Goal: Task Accomplishment & Management: Complete application form

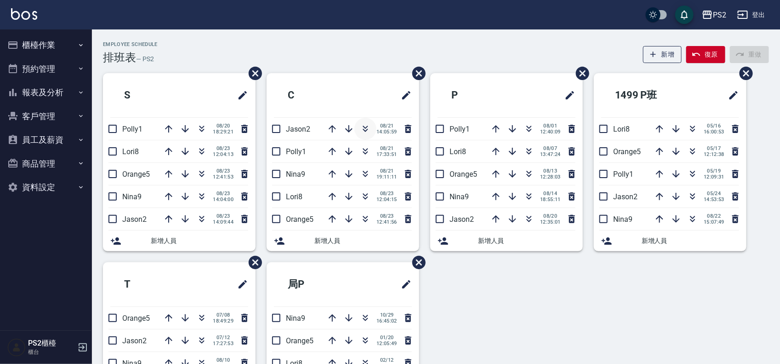
click at [362, 125] on icon "button" at bounding box center [365, 128] width 11 height 11
click at [527, 127] on icon "button" at bounding box center [529, 126] width 5 height 3
click at [366, 126] on icon "button" at bounding box center [365, 126] width 5 height 3
click at [531, 131] on icon "button" at bounding box center [528, 128] width 11 height 11
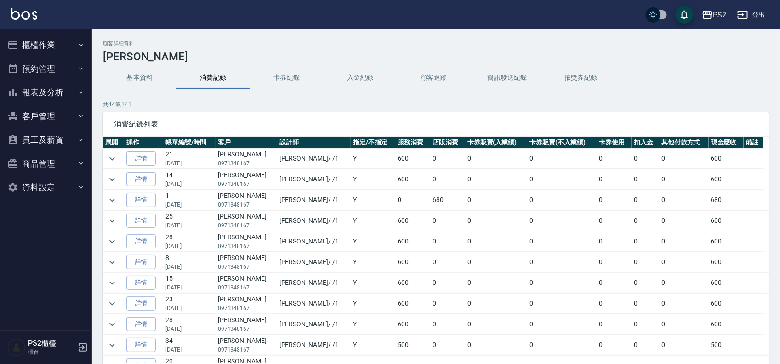
click at [60, 44] on button "櫃檯作業" at bounding box center [46, 45] width 85 height 24
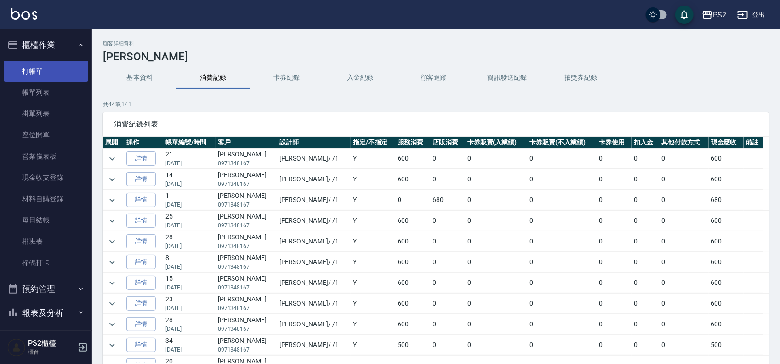
click at [57, 70] on link "打帳單" at bounding box center [46, 71] width 85 height 21
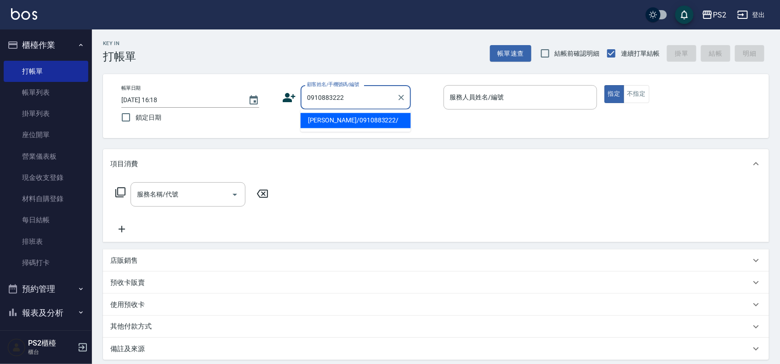
type input "[PERSON_NAME]/0910883222/"
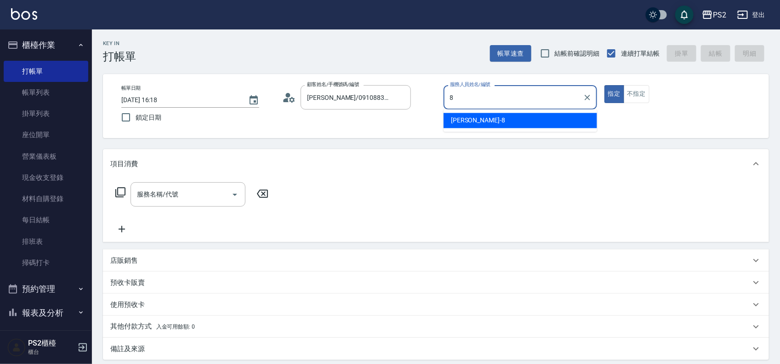
type input "Lori-8"
type button "true"
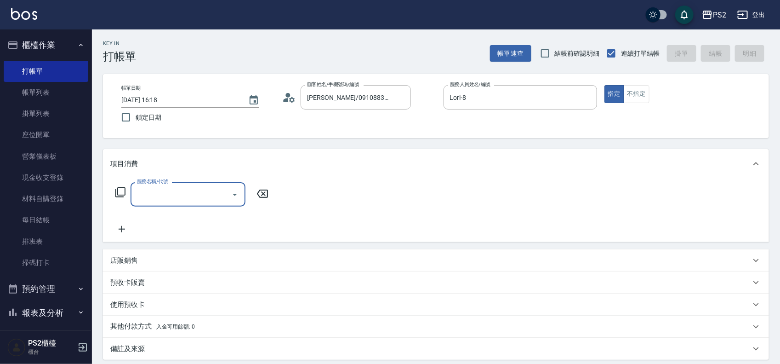
click at [120, 191] on icon at bounding box center [120, 192] width 11 height 11
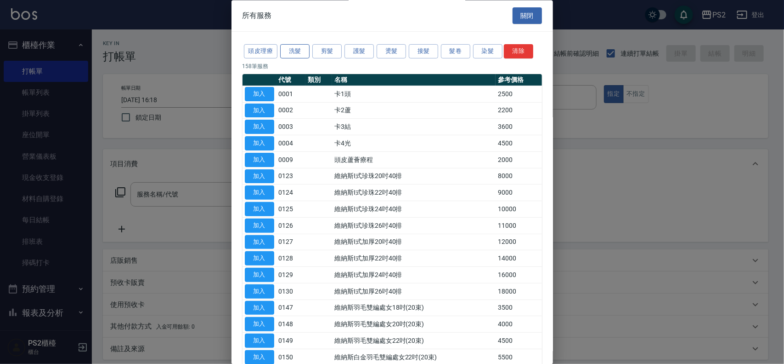
click at [295, 52] on button "洗髮" at bounding box center [294, 52] width 29 height 14
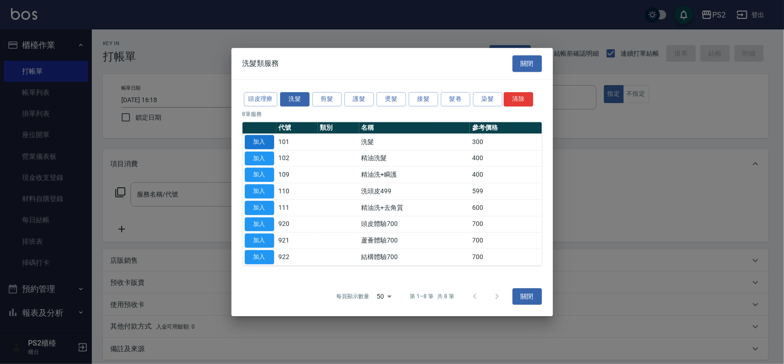
click at [267, 143] on button "加入" at bounding box center [259, 142] width 29 height 14
type input "洗髮(101)"
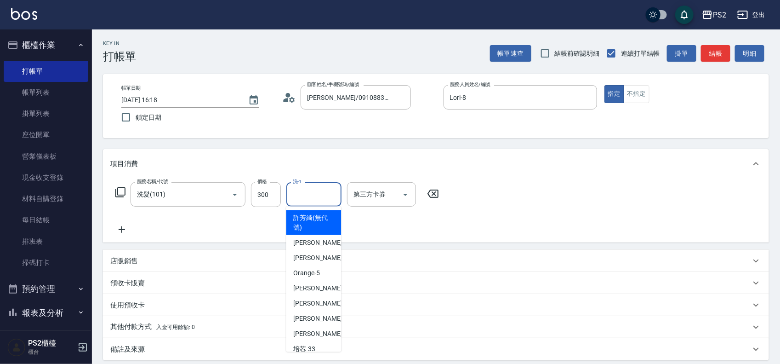
click at [305, 192] on input "洗-1" at bounding box center [313, 194] width 47 height 16
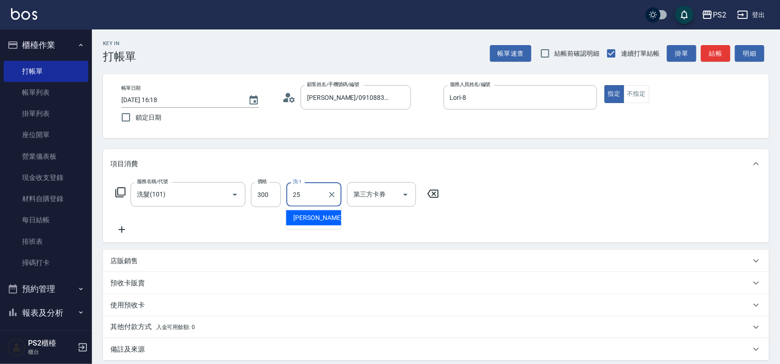
type input "[PERSON_NAME]-25"
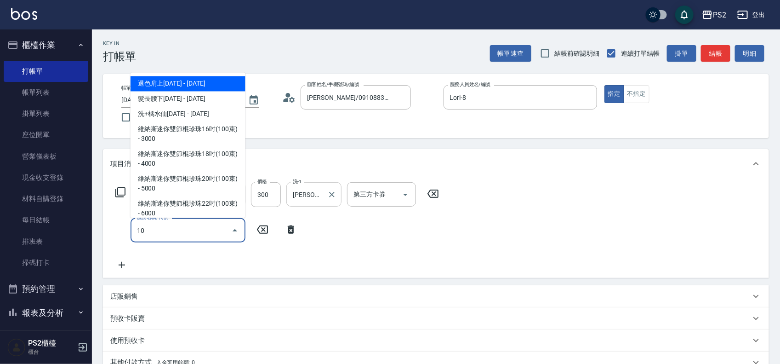
type input "105"
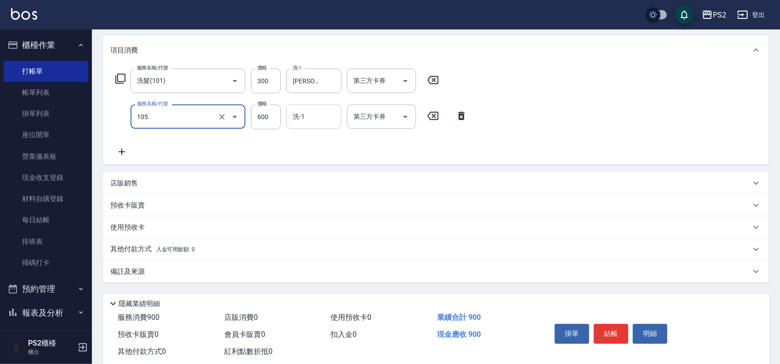
scroll to position [115, 0]
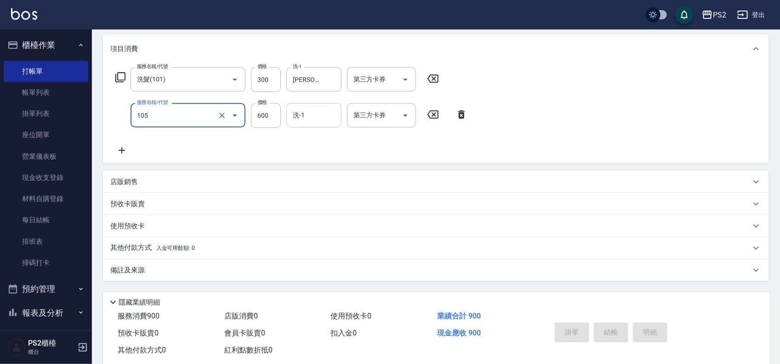
type input "[DATE] 16:19"
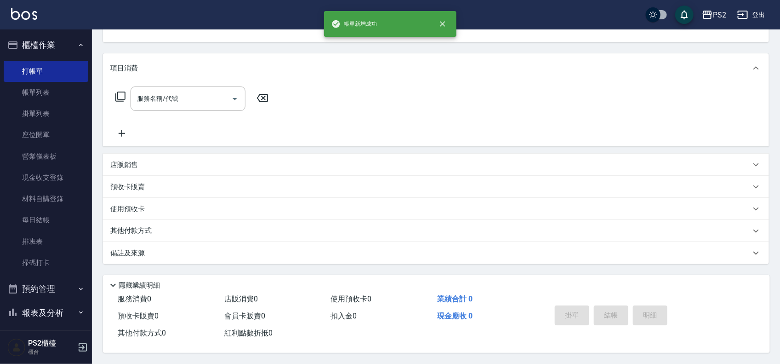
scroll to position [0, 0]
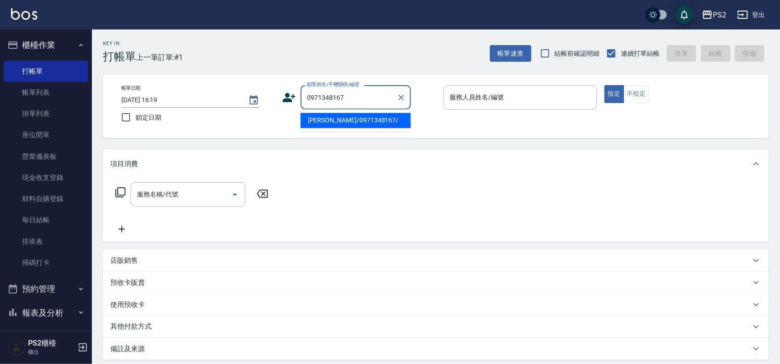
type input "[PERSON_NAME]/0971348167/"
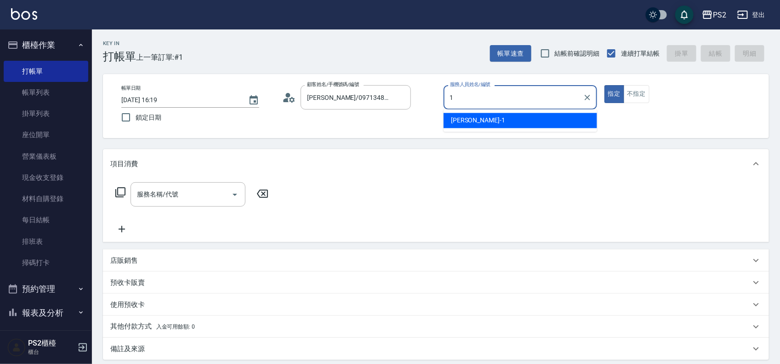
type input "Polly-1"
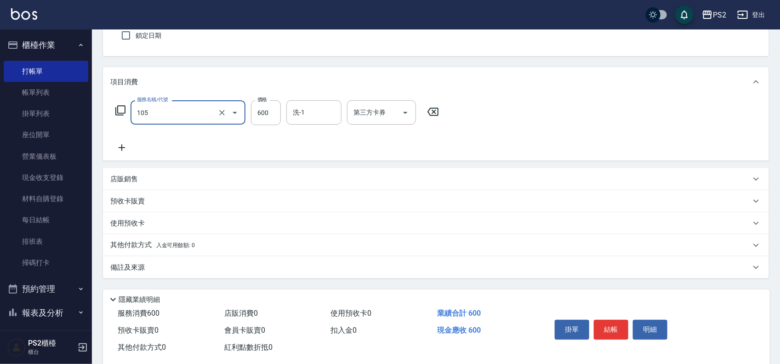
scroll to position [99, 0]
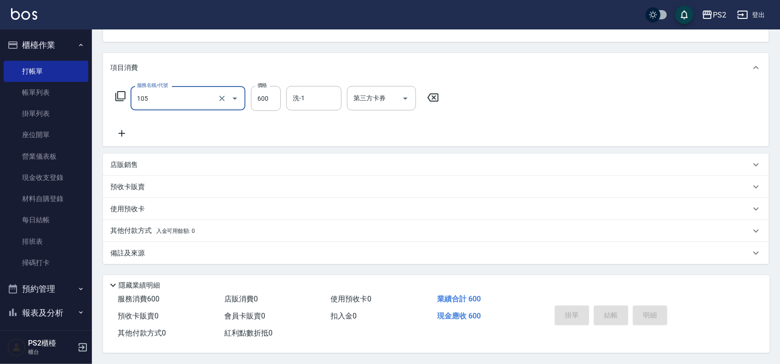
type input "105"
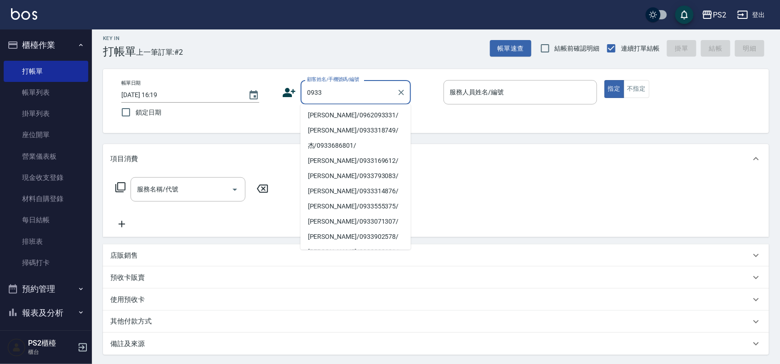
scroll to position [0, 0]
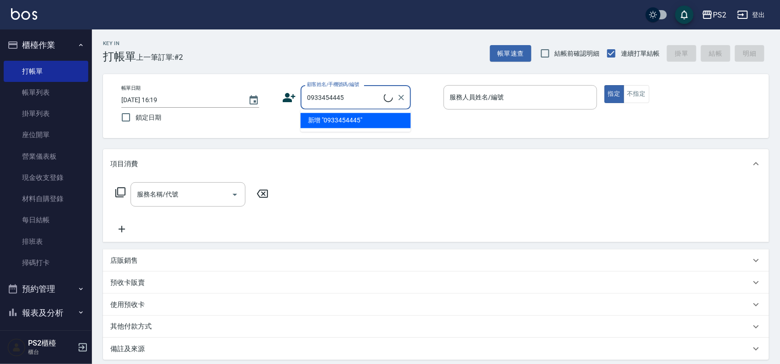
type input "0933454445"
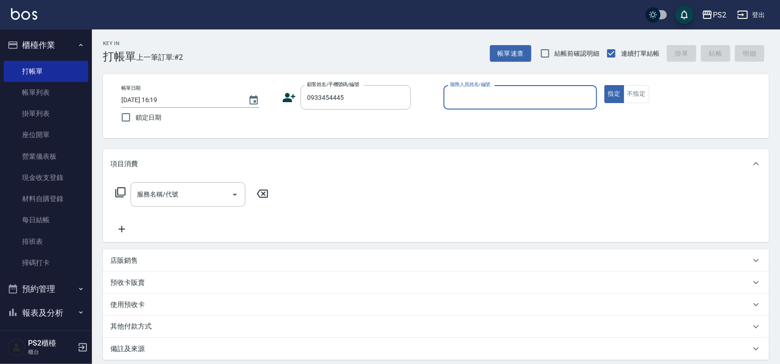
click at [288, 100] on icon at bounding box center [289, 97] width 13 height 9
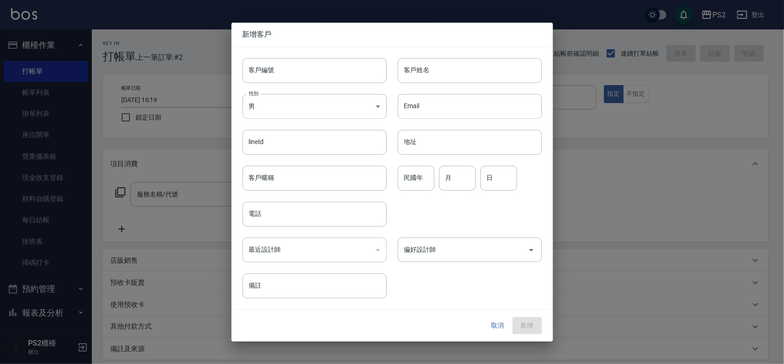
type input "0933454445"
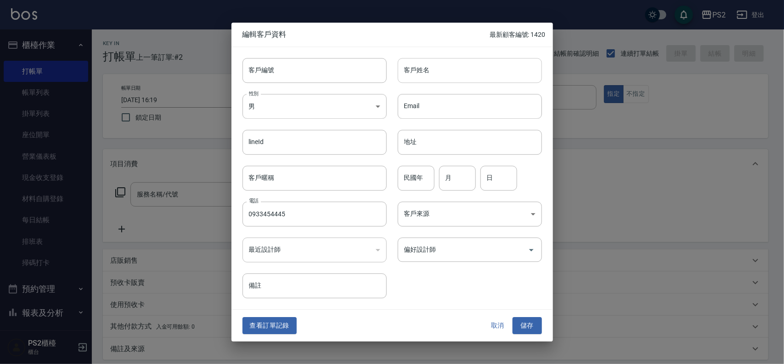
click at [418, 77] on input "客戶姓名" at bounding box center [470, 70] width 144 height 25
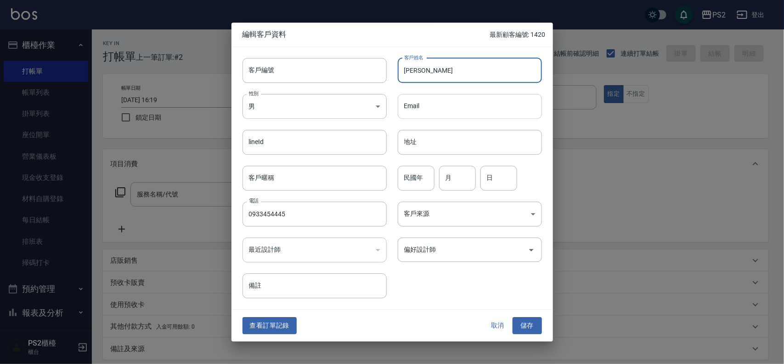
type input "[PERSON_NAME]"
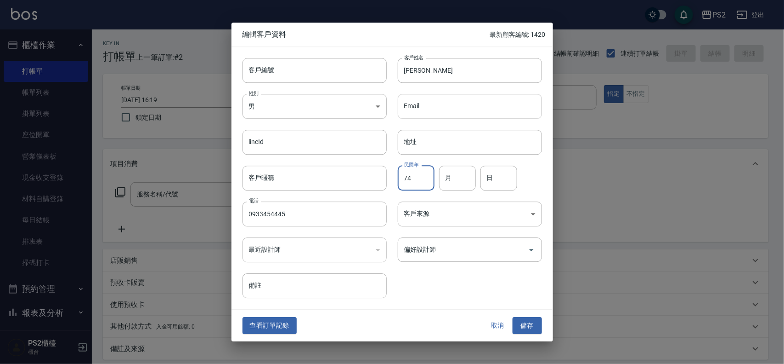
type input "74"
type input "7"
type input "31"
click at [513, 317] on button "儲存" at bounding box center [527, 325] width 29 height 17
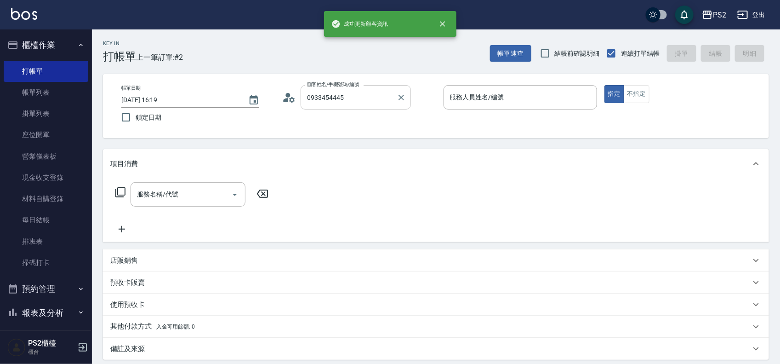
click at [375, 86] on div "0933454445 顧客姓名/手機號碼/編號" at bounding box center [356, 97] width 110 height 24
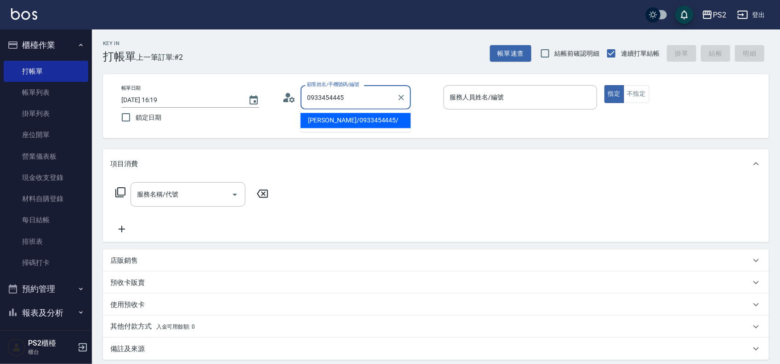
type input "[PERSON_NAME]/0933454445/"
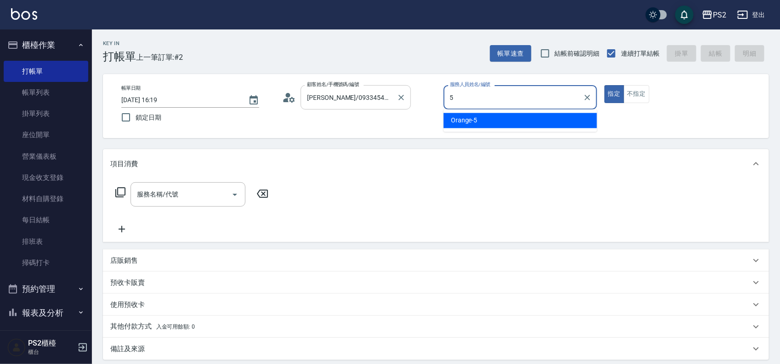
type input "Orange-5"
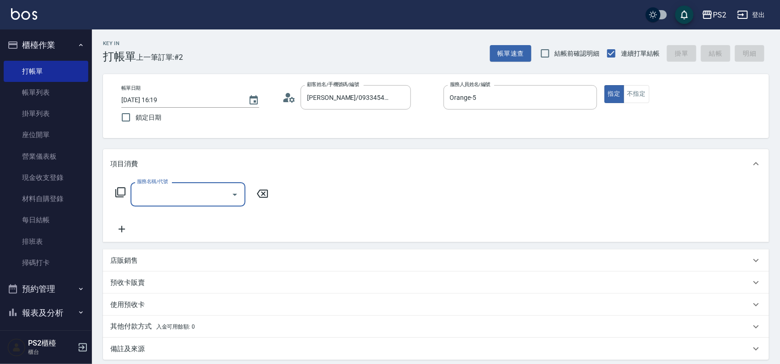
click at [120, 191] on icon at bounding box center [120, 192] width 11 height 11
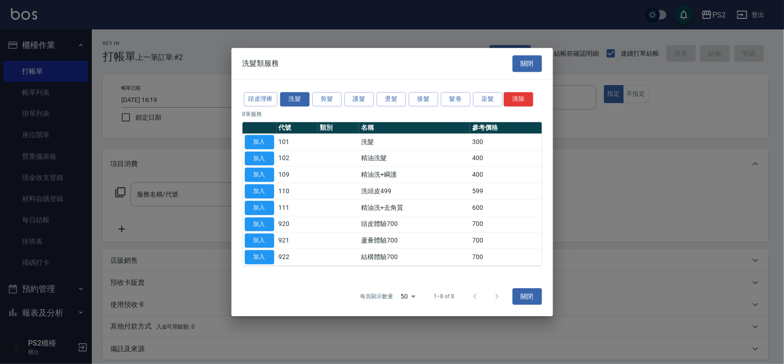
click at [120, 191] on div at bounding box center [392, 182] width 784 height 364
click at [259, 140] on button "加入" at bounding box center [259, 142] width 29 height 14
type input "洗髮(101)"
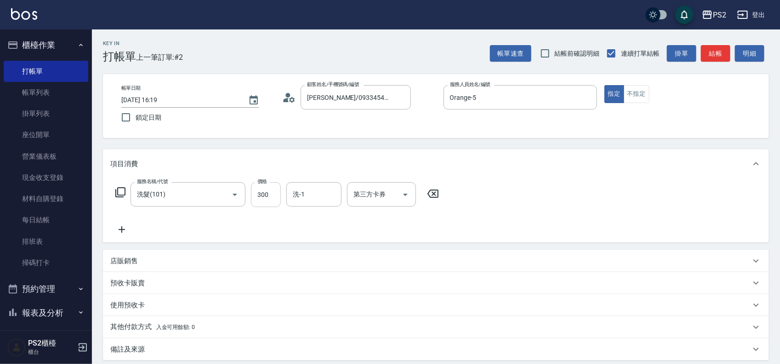
click at [265, 200] on input "300" at bounding box center [266, 194] width 30 height 25
type input "400"
type input "[PERSON_NAME]-25"
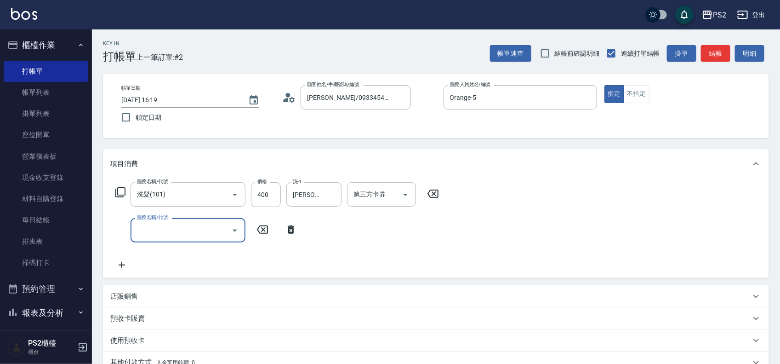
click at [118, 189] on icon at bounding box center [120, 192] width 11 height 11
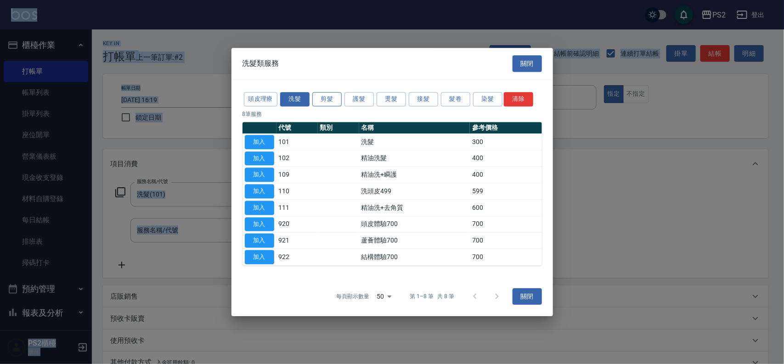
click at [332, 102] on button "剪髮" at bounding box center [326, 99] width 29 height 14
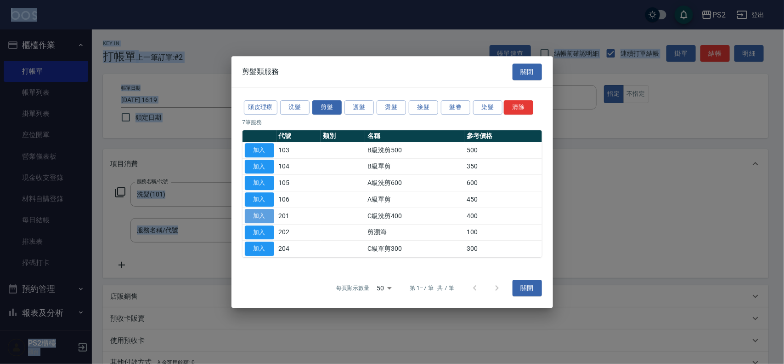
click at [258, 214] on button "加入" at bounding box center [259, 216] width 29 height 14
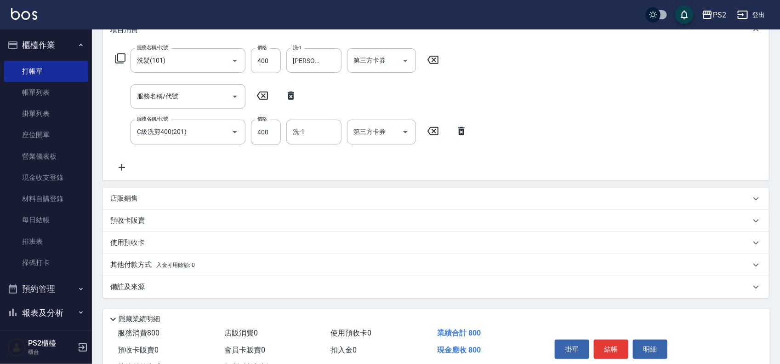
scroll to position [114, 0]
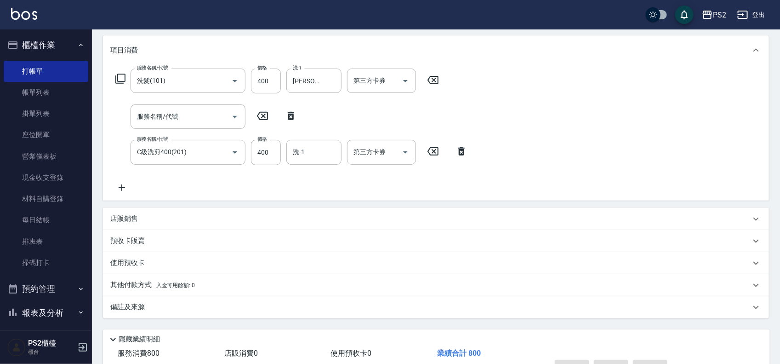
type input "[DATE] 16:21"
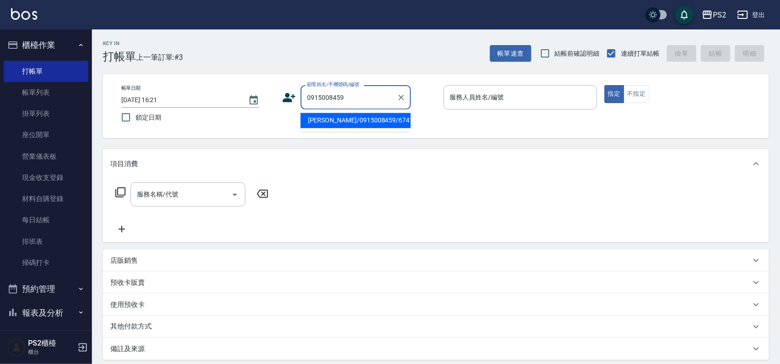
type input "[PERSON_NAME]/0915008459/6741"
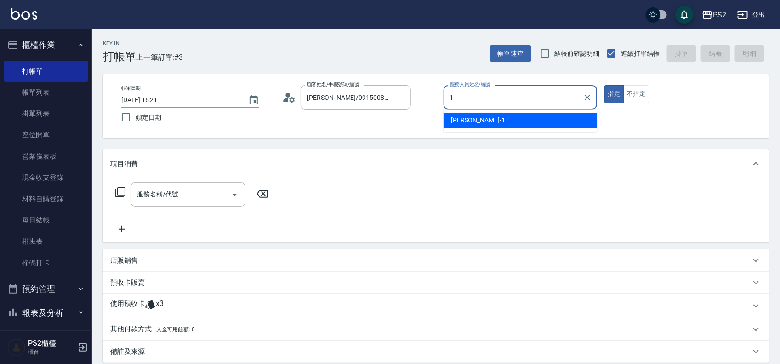
type input "Polly-1"
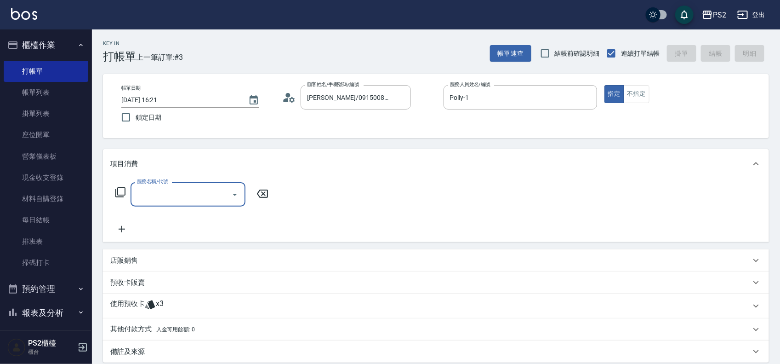
click at [118, 191] on icon at bounding box center [120, 192] width 10 height 10
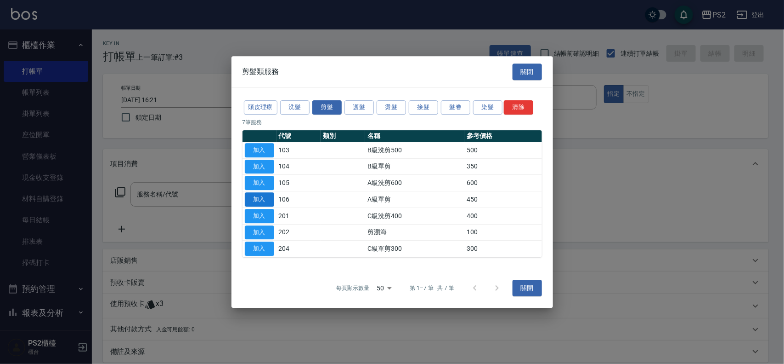
click at [268, 199] on button "加入" at bounding box center [259, 199] width 29 height 14
type input "A級單剪(106)"
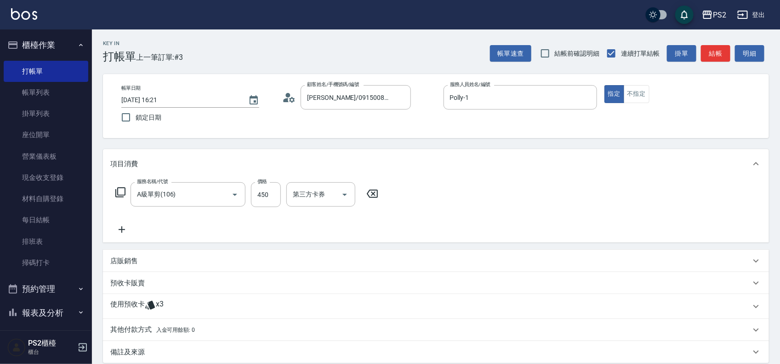
click at [120, 193] on icon at bounding box center [120, 192] width 11 height 11
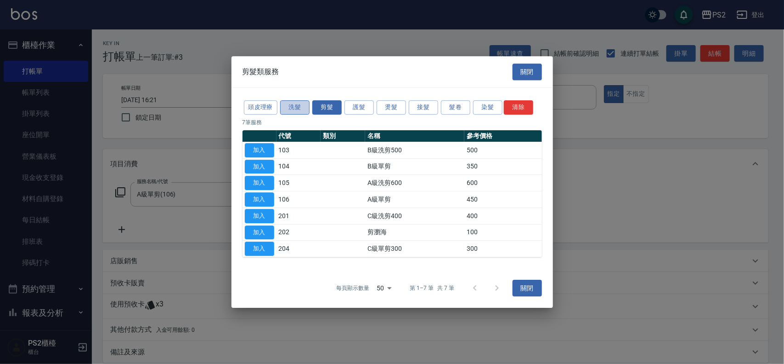
click at [297, 108] on button "洗髮" at bounding box center [294, 107] width 29 height 14
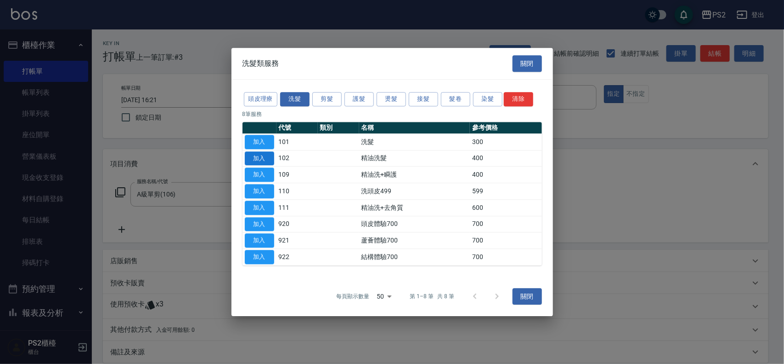
click at [261, 157] on button "加入" at bounding box center [259, 158] width 29 height 14
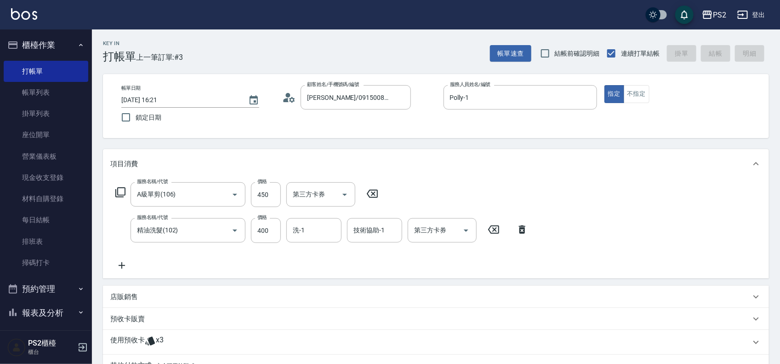
type input "[DATE] 16:22"
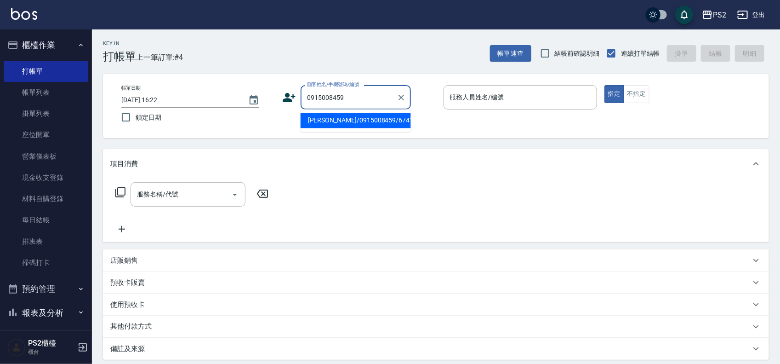
type input "[PERSON_NAME]/0915008459/6741"
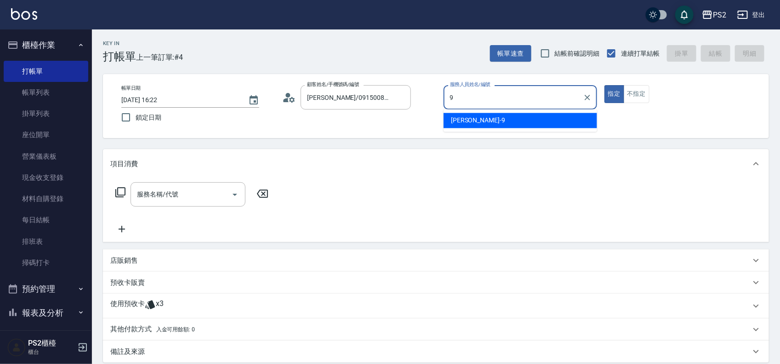
type input "[PERSON_NAME]-9"
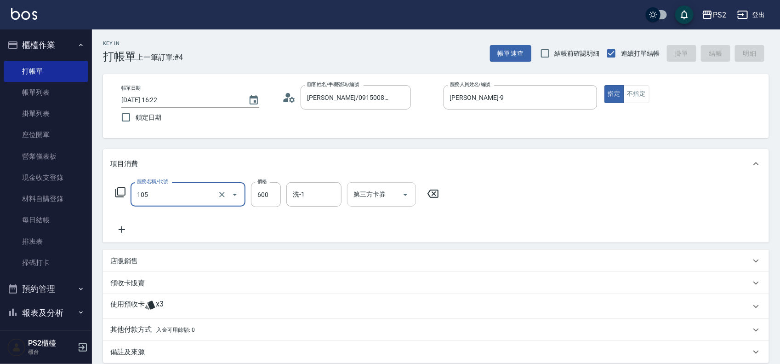
type input "105"
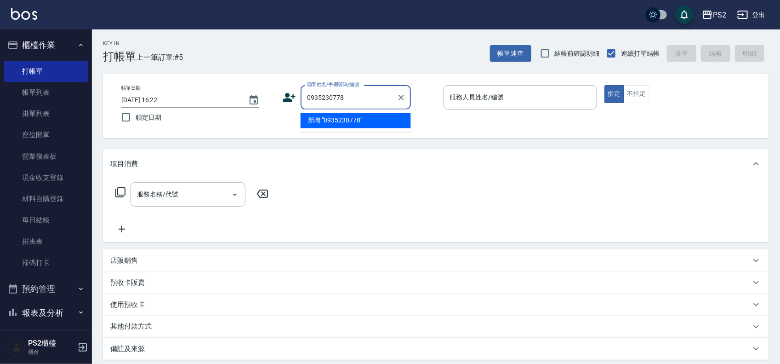
type input "0935230778"
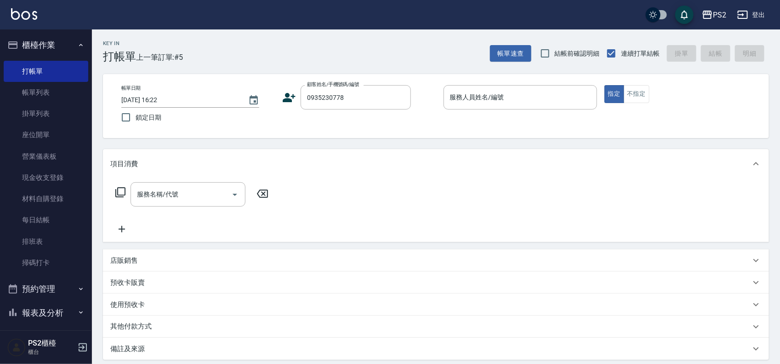
click at [286, 101] on icon at bounding box center [289, 97] width 13 height 9
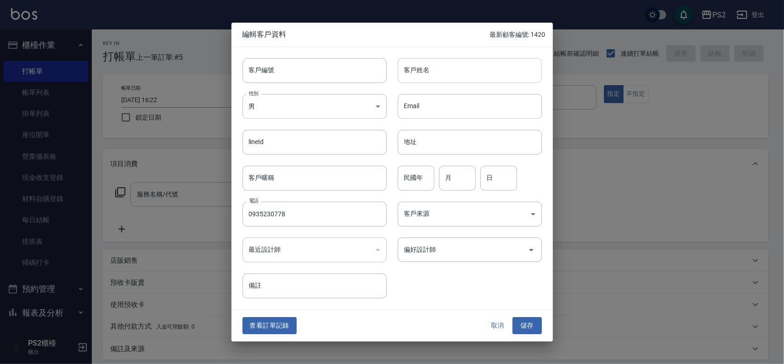
click at [410, 74] on input "客戶姓名" at bounding box center [470, 70] width 144 height 25
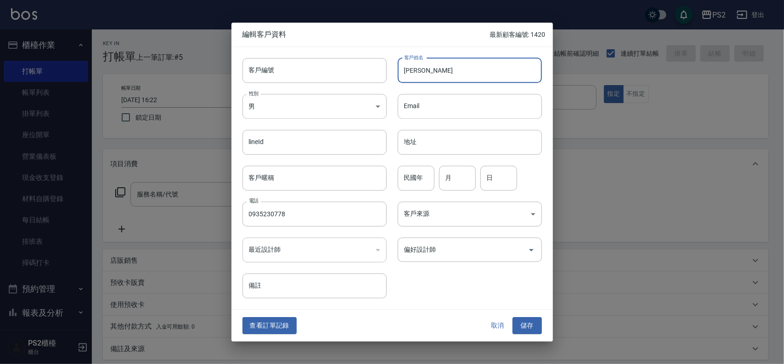
type input "[PERSON_NAME]"
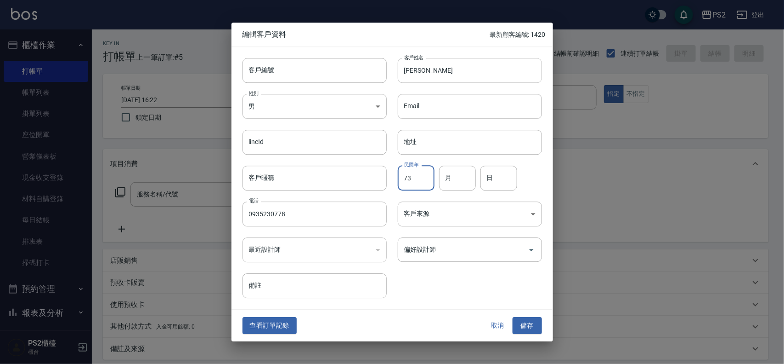
type input "73"
type input "3"
type input "8"
click at [513, 317] on button "儲存" at bounding box center [527, 325] width 29 height 17
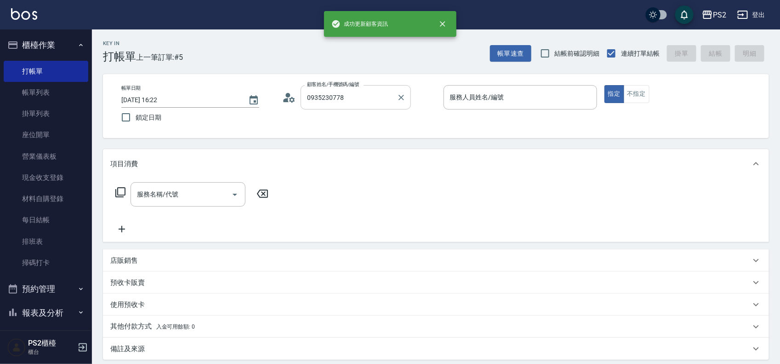
click at [370, 91] on input "0935230778" at bounding box center [349, 97] width 88 height 16
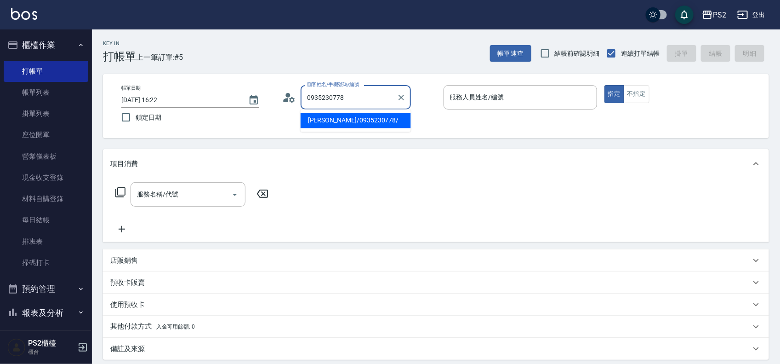
type input "[PERSON_NAME]/0935230778/"
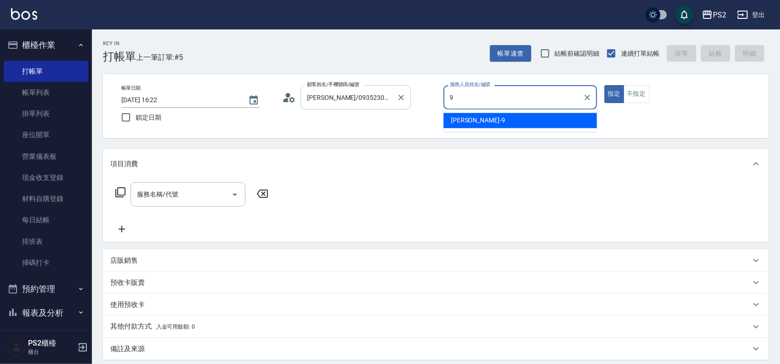
type input "[PERSON_NAME]-9"
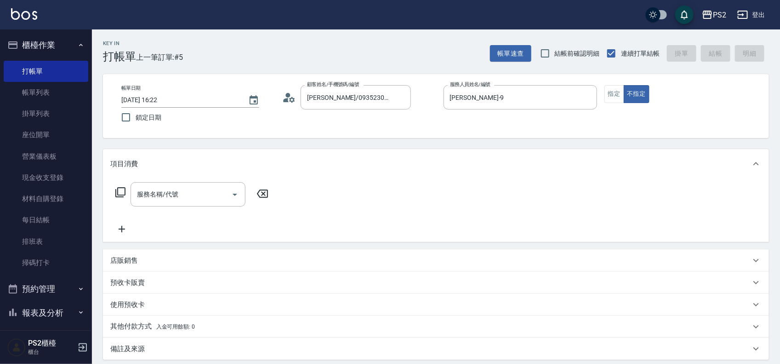
click at [120, 191] on icon at bounding box center [120, 192] width 11 height 11
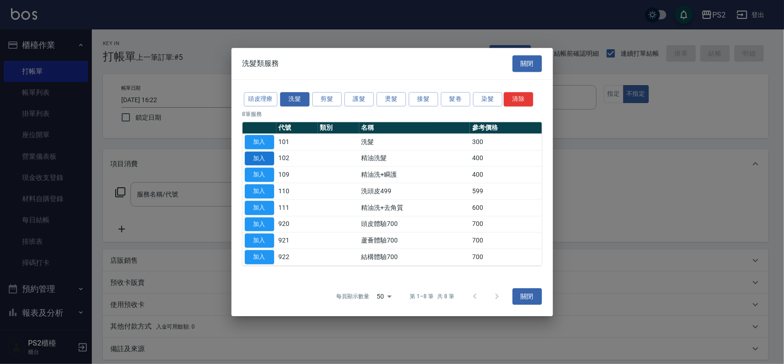
click at [265, 158] on button "加入" at bounding box center [259, 158] width 29 height 14
type input "精油洗髮(102)"
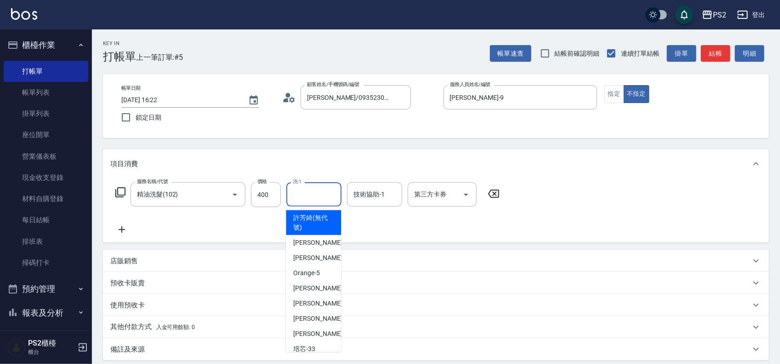
click at [304, 195] on input "洗-1" at bounding box center [313, 194] width 47 height 16
click at [223, 196] on icon "Clear" at bounding box center [221, 194] width 9 height 9
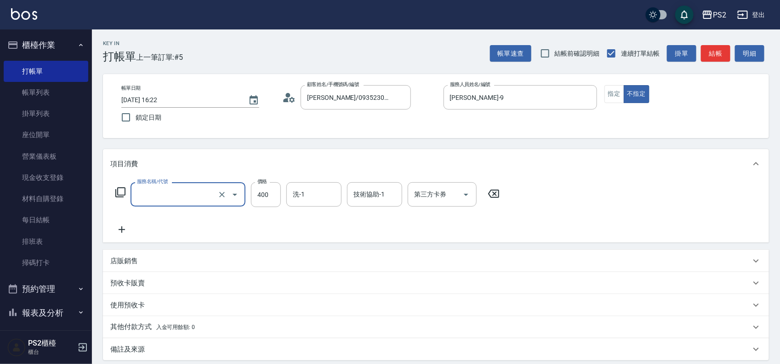
type input "精油洗髮(102)"
click at [123, 192] on icon at bounding box center [120, 192] width 11 height 11
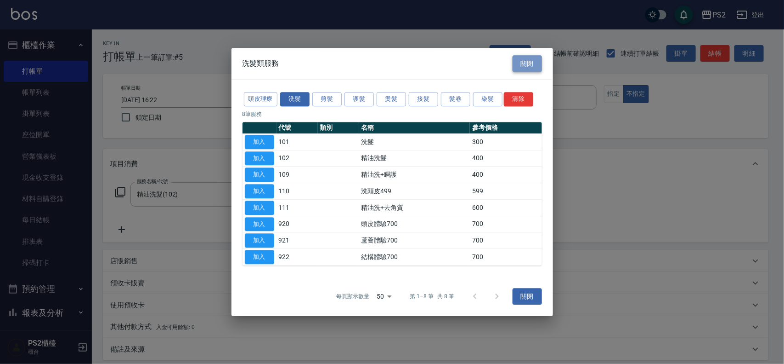
click at [529, 61] on button "關閉" at bounding box center [527, 63] width 29 height 17
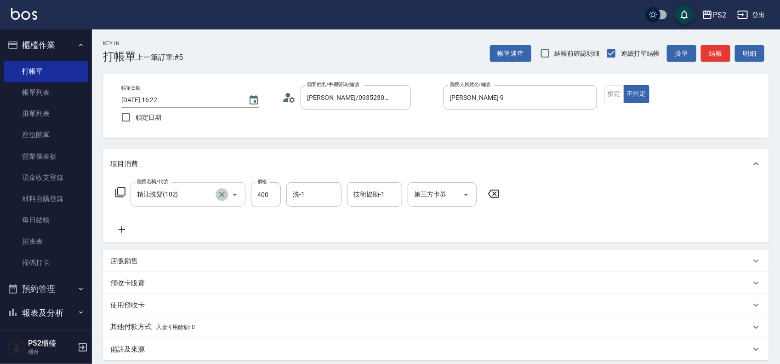
click at [224, 194] on icon "Clear" at bounding box center [221, 194] width 9 height 9
type input "精油洗髮(102)"
click at [497, 193] on icon at bounding box center [493, 193] width 23 height 11
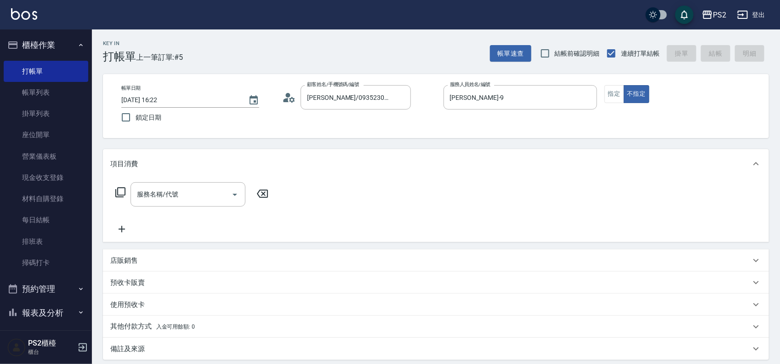
click at [119, 193] on icon at bounding box center [120, 192] width 11 height 11
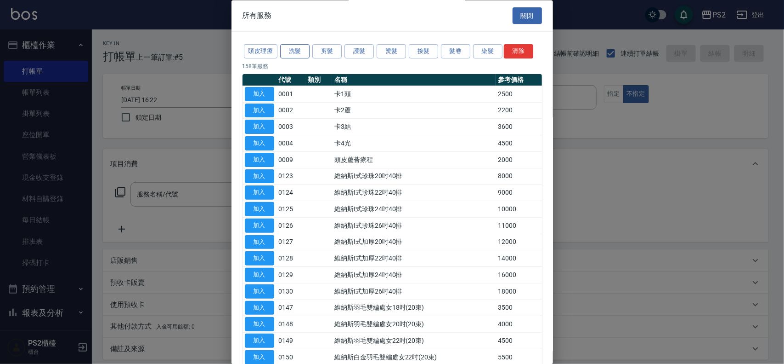
click at [295, 54] on button "洗髮" at bounding box center [294, 52] width 29 height 14
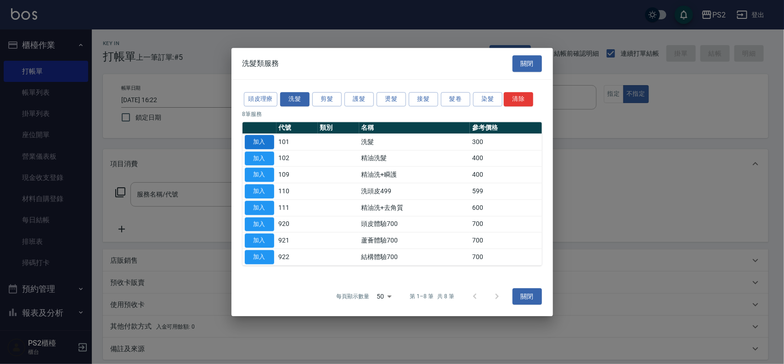
click at [258, 141] on button "加入" at bounding box center [259, 142] width 29 height 14
type input "洗髮(101)"
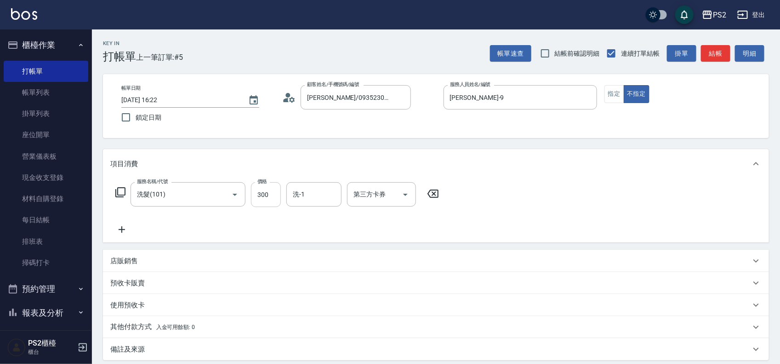
click at [261, 193] on input "300" at bounding box center [266, 194] width 30 height 25
type input "400"
type input "[PERSON_NAME]-20"
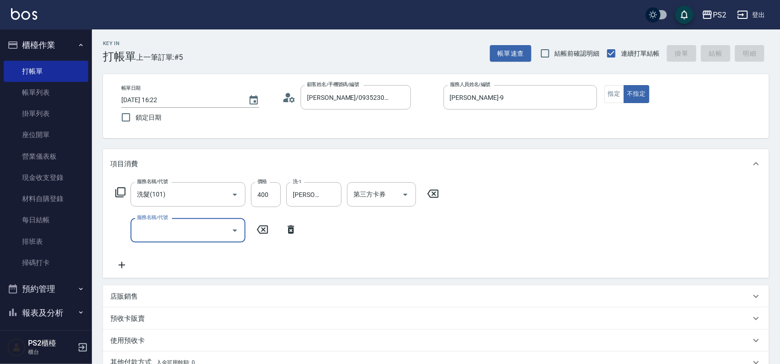
type input "[DATE] 16:23"
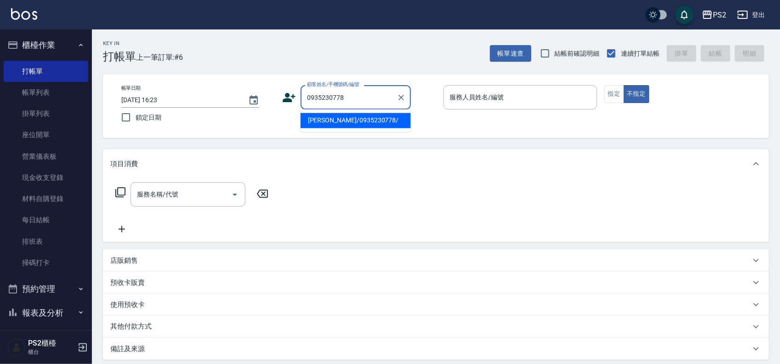
type input "[PERSON_NAME]/0935230778/"
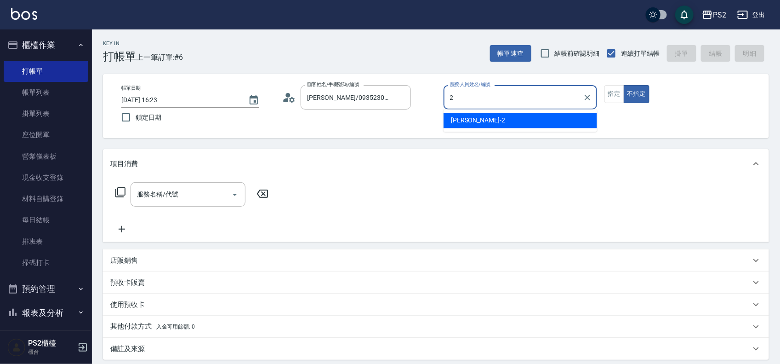
type input "[PERSON_NAME]-2"
type button "false"
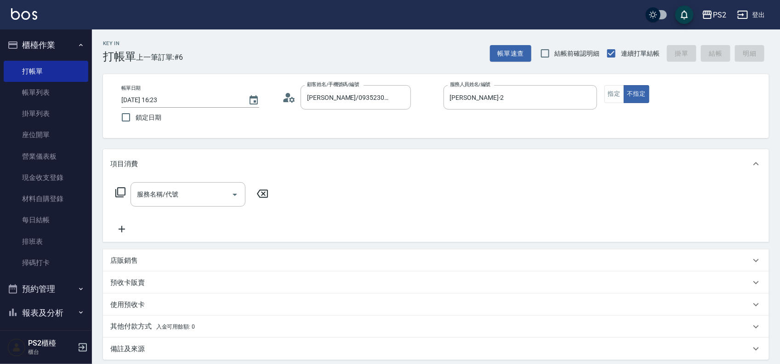
click at [120, 193] on icon at bounding box center [120, 192] width 11 height 11
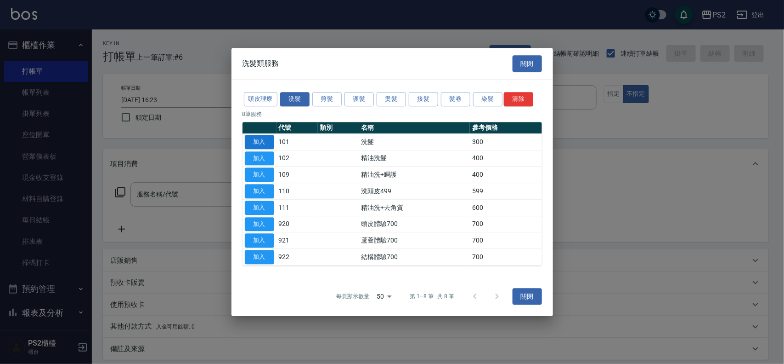
click at [262, 141] on button "加入" at bounding box center [259, 142] width 29 height 14
type input "洗髮(101)"
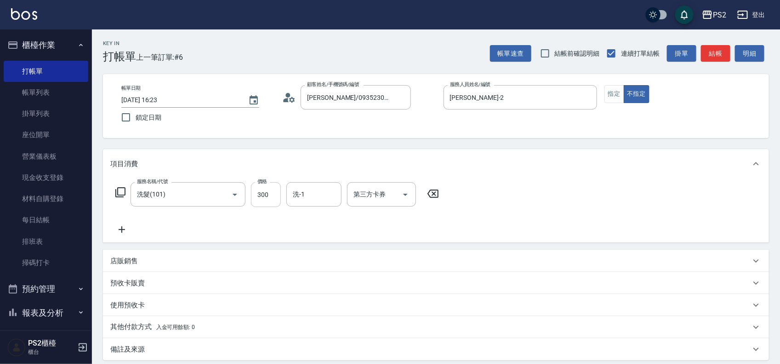
click at [268, 195] on input "300" at bounding box center [266, 194] width 30 height 25
type input "400"
type input "[PERSON_NAME]-25"
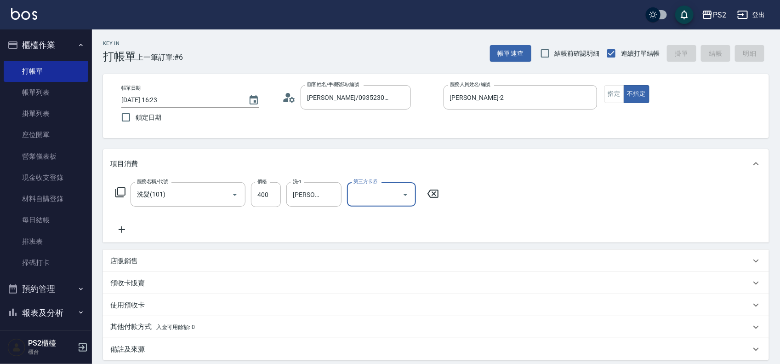
type input "[DATE] 16:24"
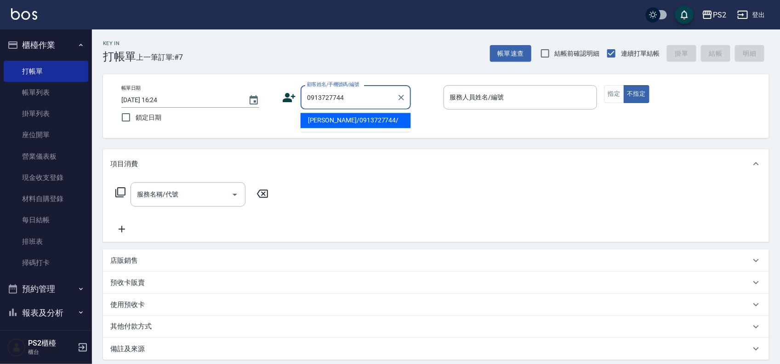
type input "[PERSON_NAME]/0913727744/"
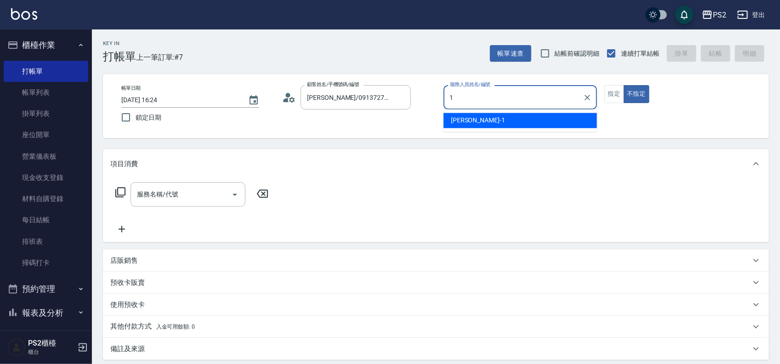
type input "Polly-1"
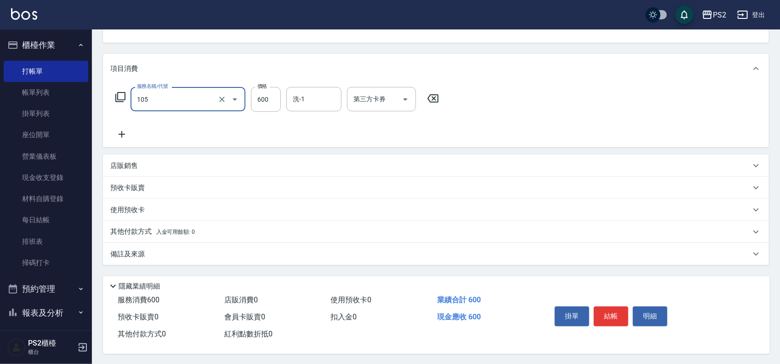
scroll to position [99, 0]
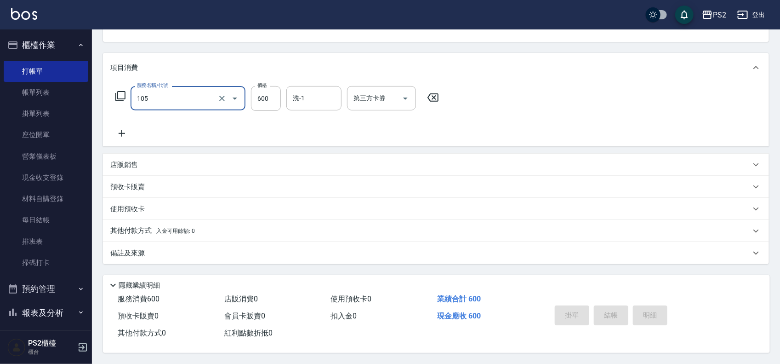
type input "105"
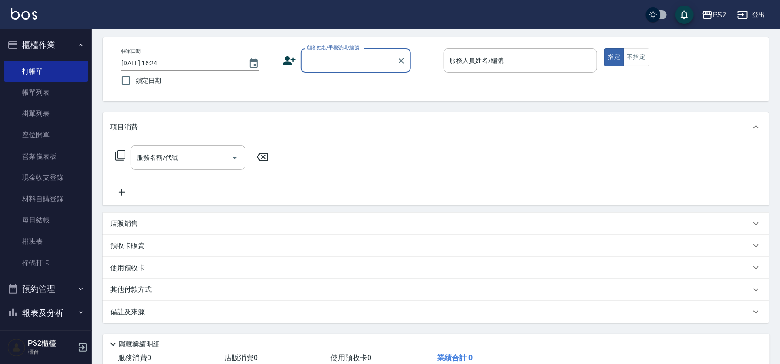
scroll to position [0, 0]
